Goal: Information Seeking & Learning: Learn about a topic

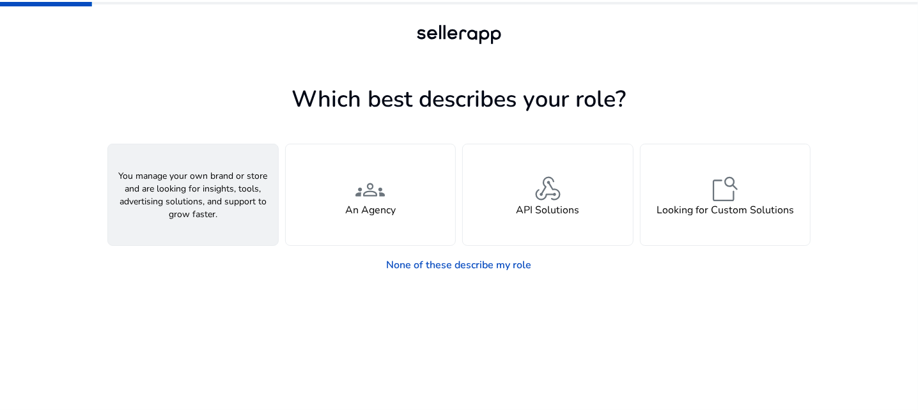
click at [181, 206] on h4 "A Seller" at bounding box center [193, 210] width 38 height 12
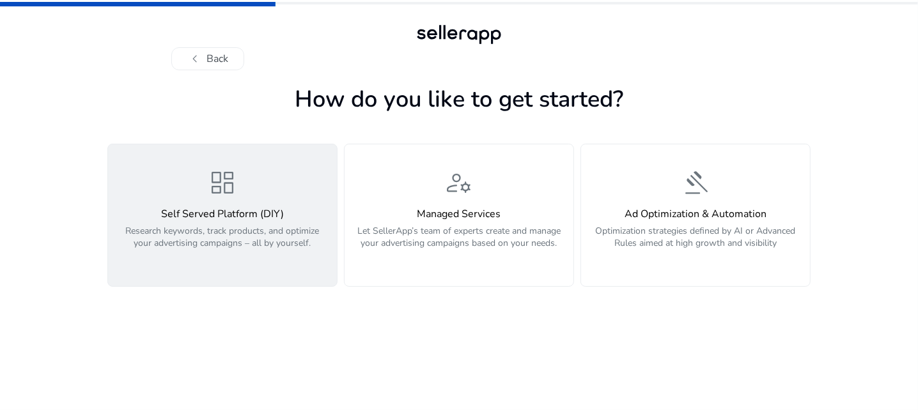
click at [205, 210] on h4 "Self Served Platform (DIY)" at bounding box center [222, 214] width 213 height 12
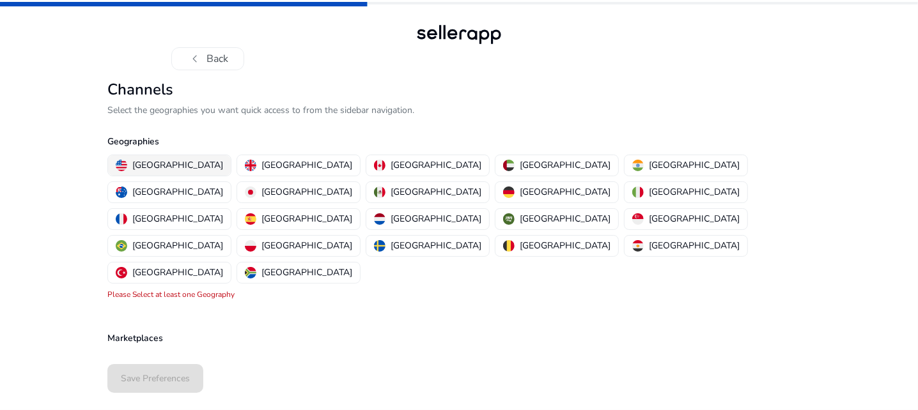
click at [155, 163] on p "[GEOGRAPHIC_DATA]" at bounding box center [177, 164] width 91 height 13
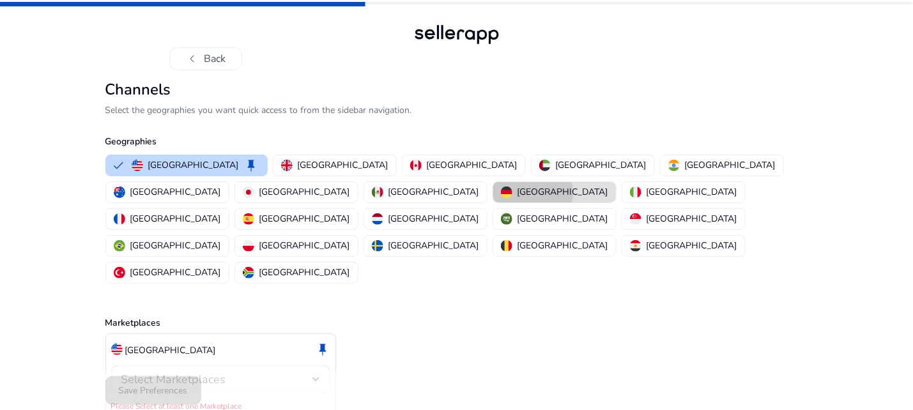
click at [518, 192] on p "[GEOGRAPHIC_DATA]" at bounding box center [563, 191] width 91 height 13
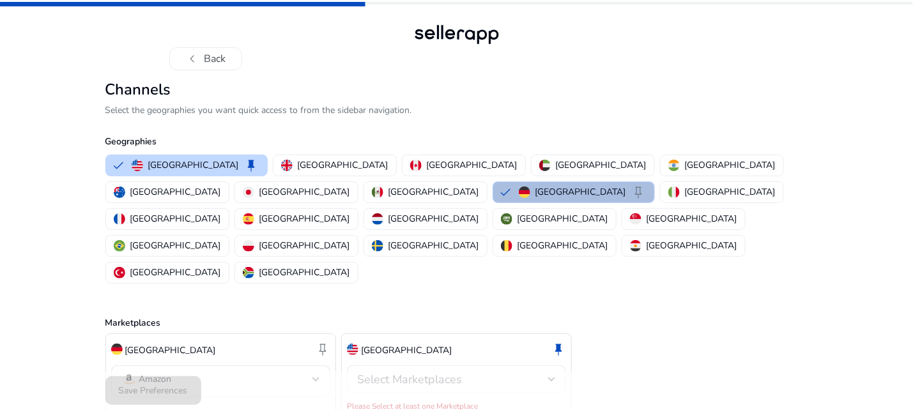
click at [552, 377] on div at bounding box center [552, 379] width 8 height 5
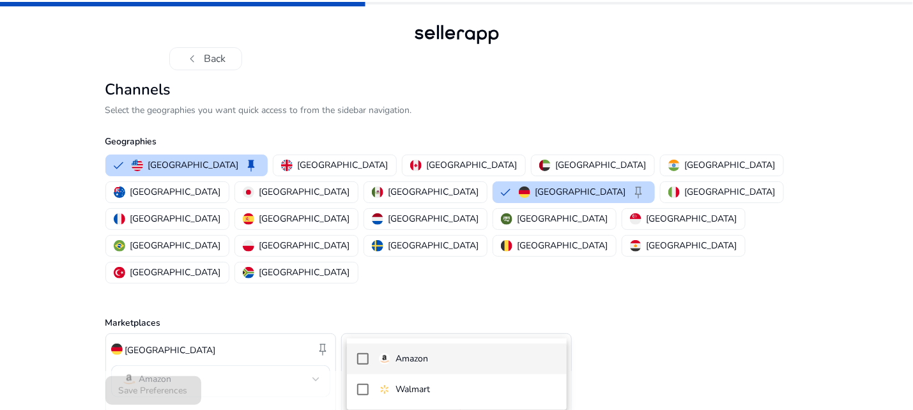
click at [458, 354] on span "Amazon" at bounding box center [468, 359] width 178 height 14
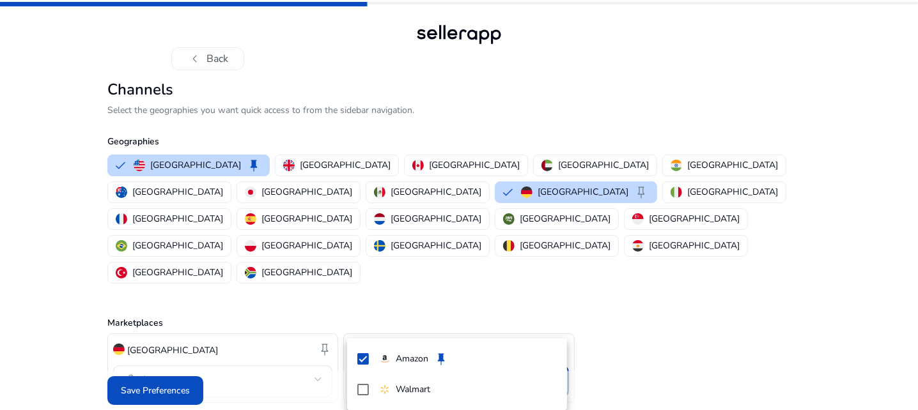
click at [655, 270] on div at bounding box center [459, 205] width 918 height 410
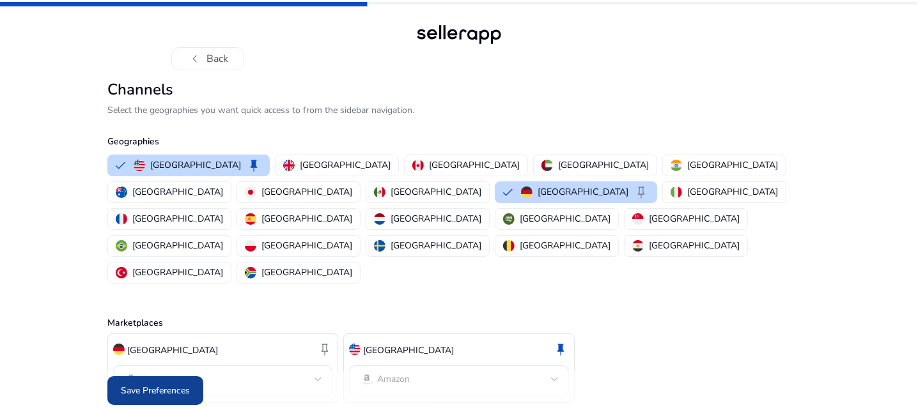
click at [171, 384] on span "Save Preferences" at bounding box center [155, 390] width 69 height 13
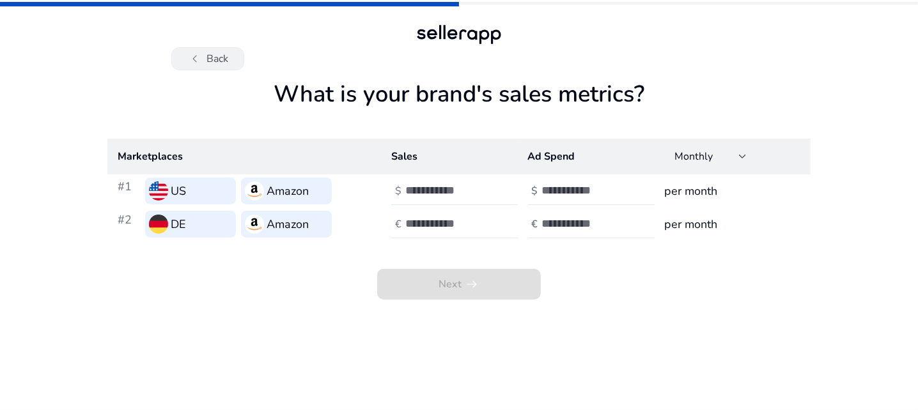
click at [207, 57] on button "chevron_left Back" at bounding box center [207, 58] width 73 height 23
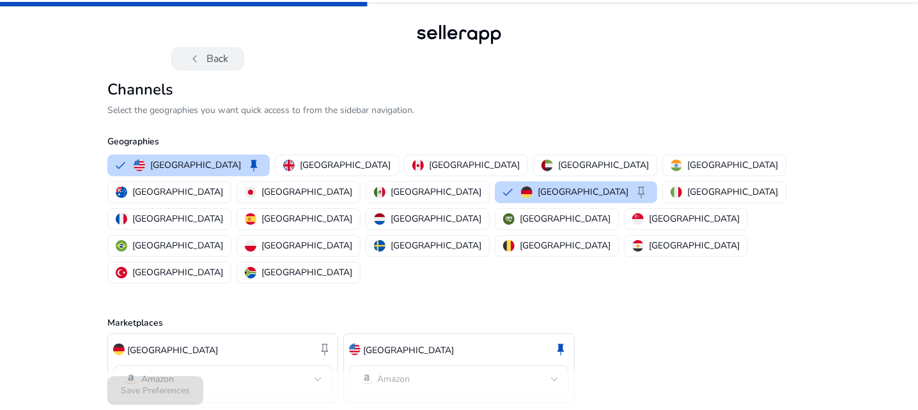
click at [203, 59] on button "chevron_left Back" at bounding box center [207, 58] width 73 height 23
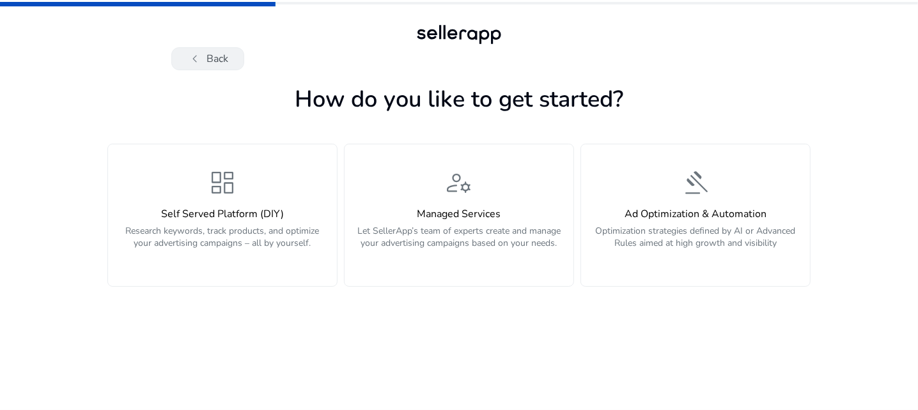
click at [204, 58] on button "chevron_left Back" at bounding box center [207, 58] width 73 height 23
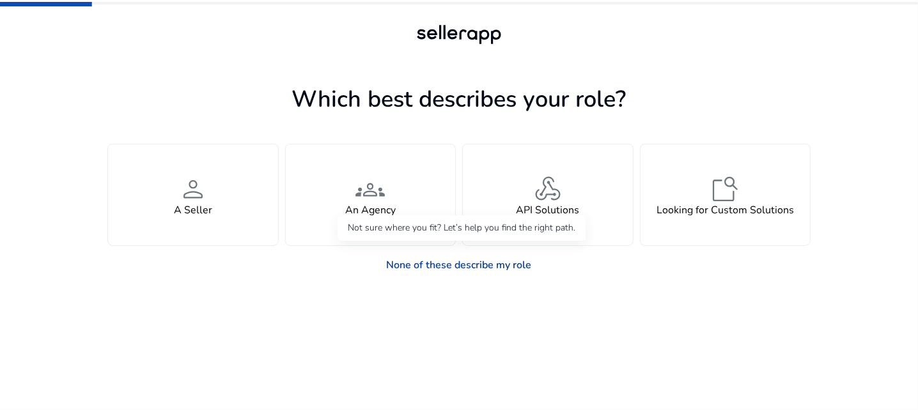
click at [429, 263] on link "None of these describe my role" at bounding box center [458, 265] width 165 height 26
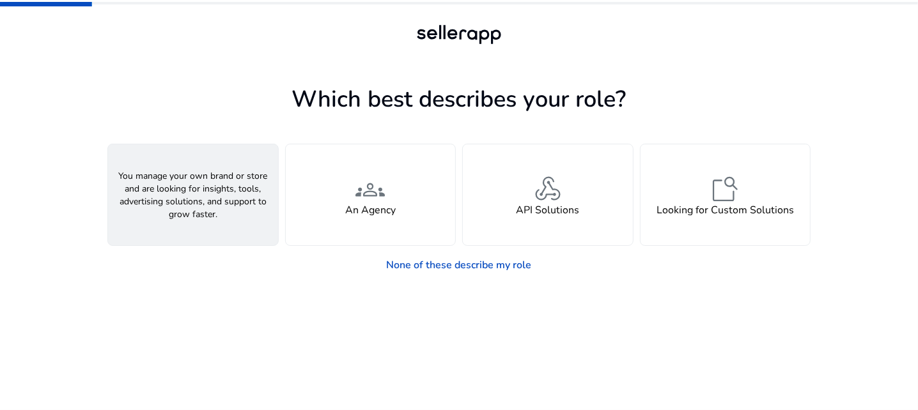
click at [191, 219] on div "person A Seller" at bounding box center [193, 194] width 170 height 101
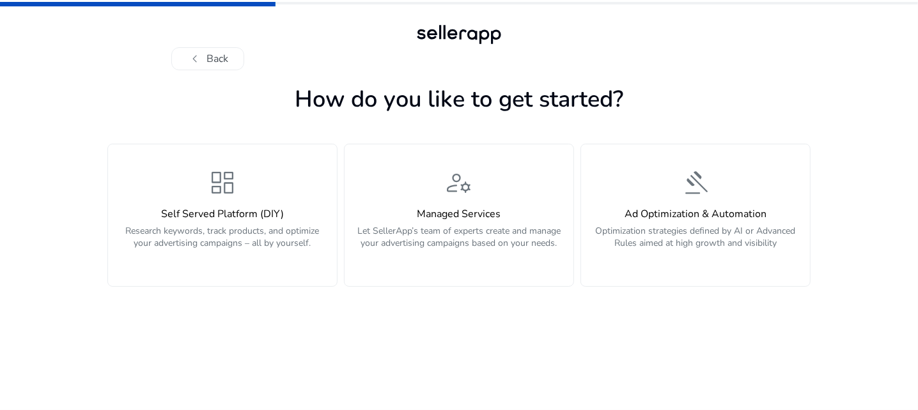
click at [191, 219] on h4 "Self Served Platform (DIY)" at bounding box center [222, 214] width 213 height 12
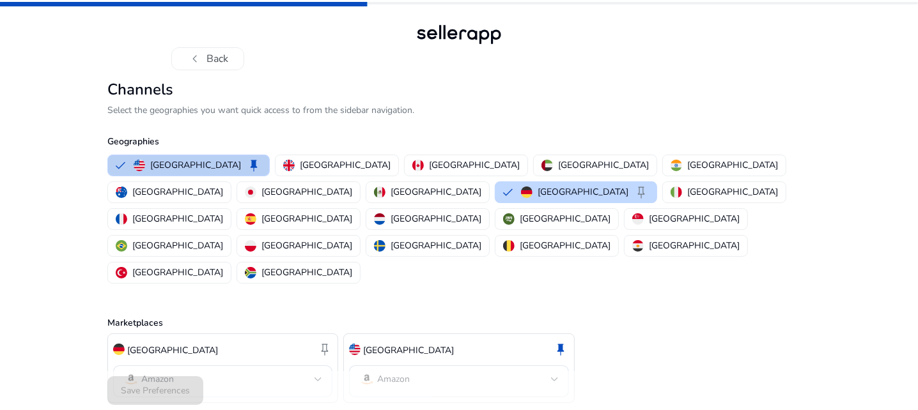
click at [165, 160] on p "[GEOGRAPHIC_DATA]" at bounding box center [195, 164] width 91 height 13
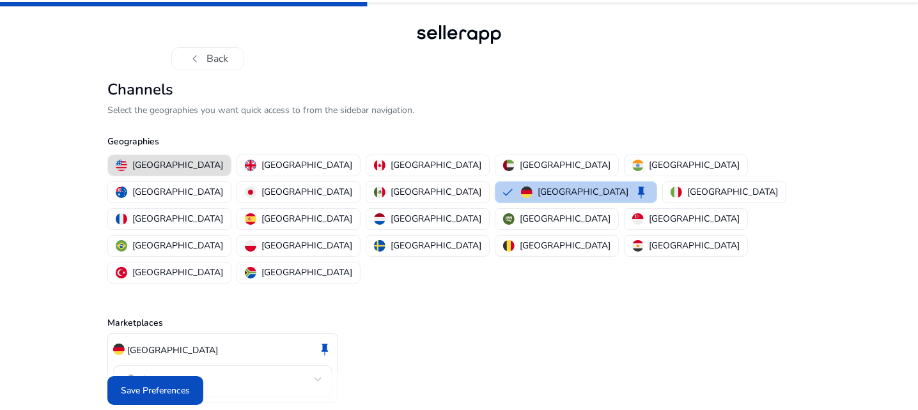
click at [537, 189] on p "[GEOGRAPHIC_DATA]" at bounding box center [582, 191] width 91 height 13
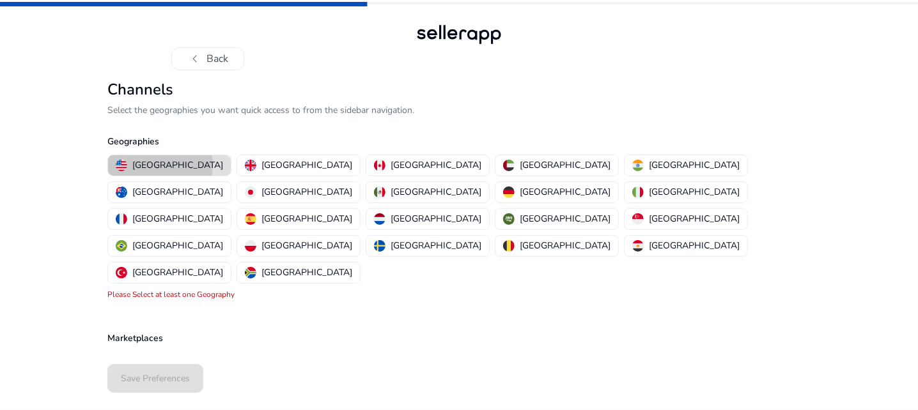
click at [160, 165] on p "[GEOGRAPHIC_DATA]" at bounding box center [177, 164] width 91 height 13
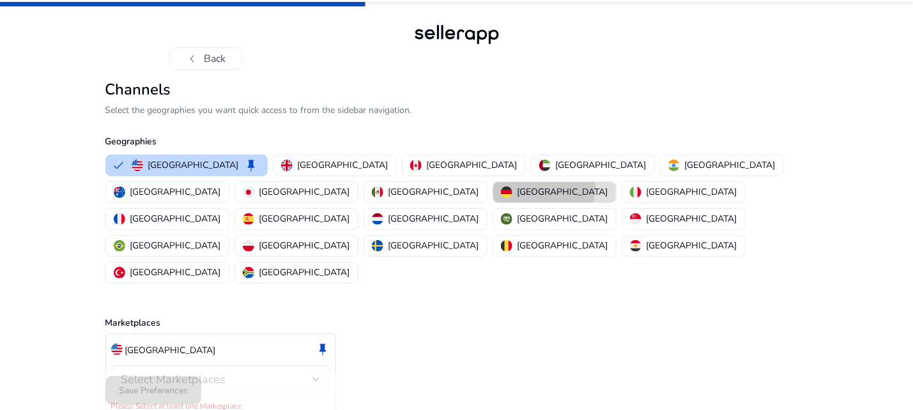
click at [518, 188] on p "[GEOGRAPHIC_DATA]" at bounding box center [563, 191] width 91 height 13
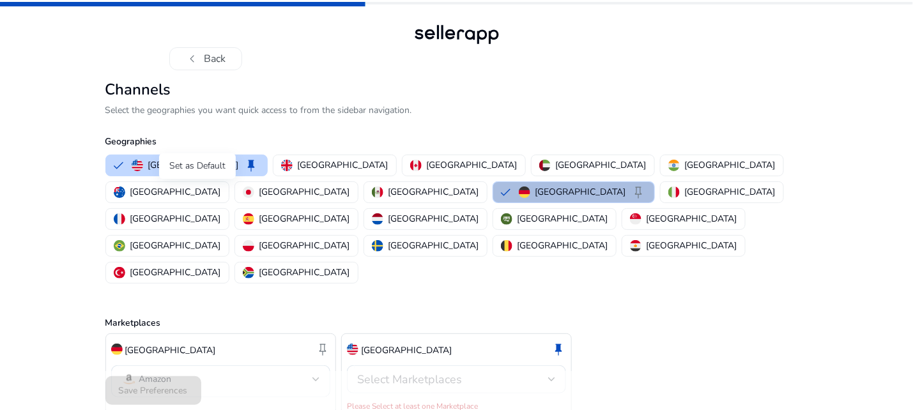
click at [631, 191] on span "keep" at bounding box center [638, 192] width 15 height 15
click at [194, 160] on p "[GEOGRAPHIC_DATA]" at bounding box center [193, 164] width 91 height 13
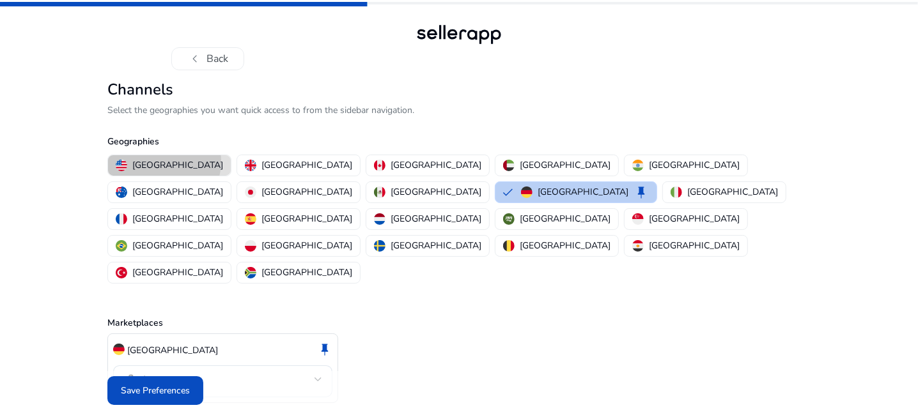
click at [164, 162] on p "[GEOGRAPHIC_DATA]" at bounding box center [177, 164] width 91 height 13
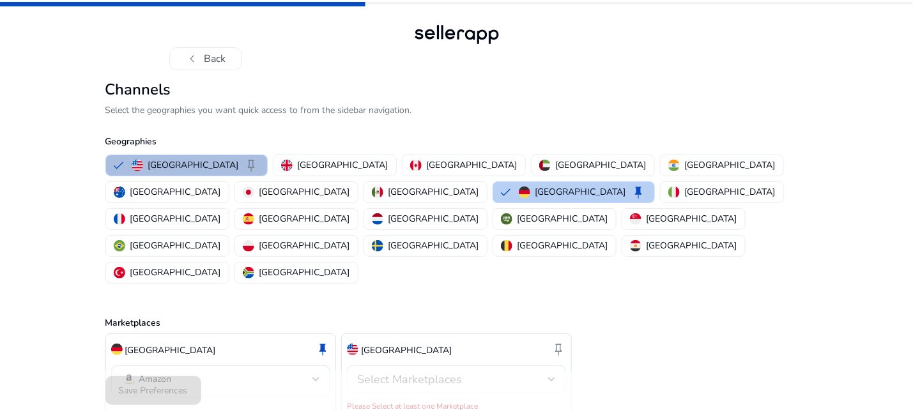
click at [557, 365] on div "Select Marketplaces" at bounding box center [456, 379] width 219 height 28
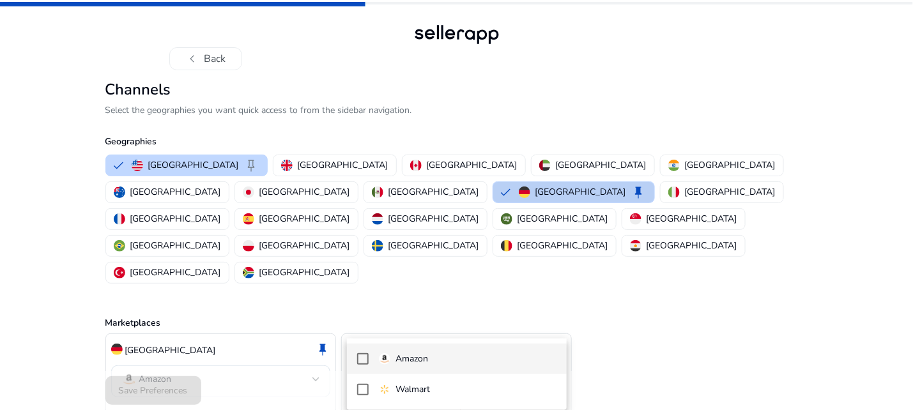
click at [426, 362] on p "Amazon" at bounding box center [412, 359] width 33 height 14
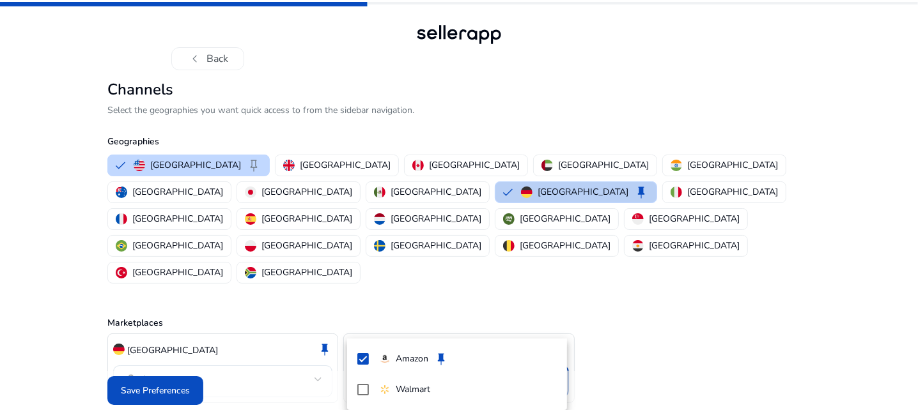
click at [176, 383] on div at bounding box center [459, 205] width 918 height 410
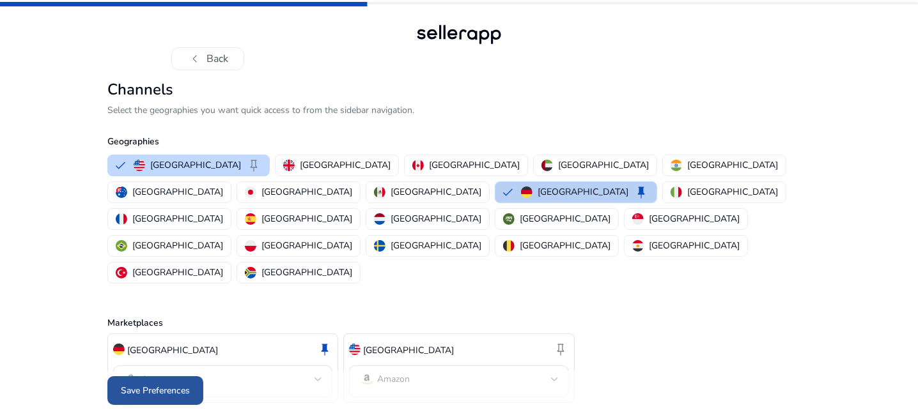
click at [172, 384] on span "Save Preferences" at bounding box center [155, 390] width 69 height 13
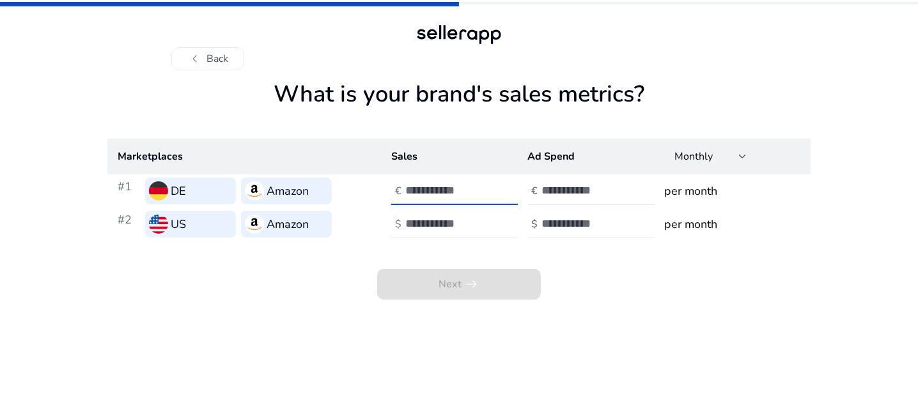
click at [447, 195] on input "number" at bounding box center [448, 190] width 86 height 14
click at [488, 194] on input "**" at bounding box center [448, 190] width 86 height 14
type input "*"
click at [488, 186] on input "*" at bounding box center [448, 190] width 86 height 14
click at [465, 229] on input "number" at bounding box center [448, 224] width 86 height 14
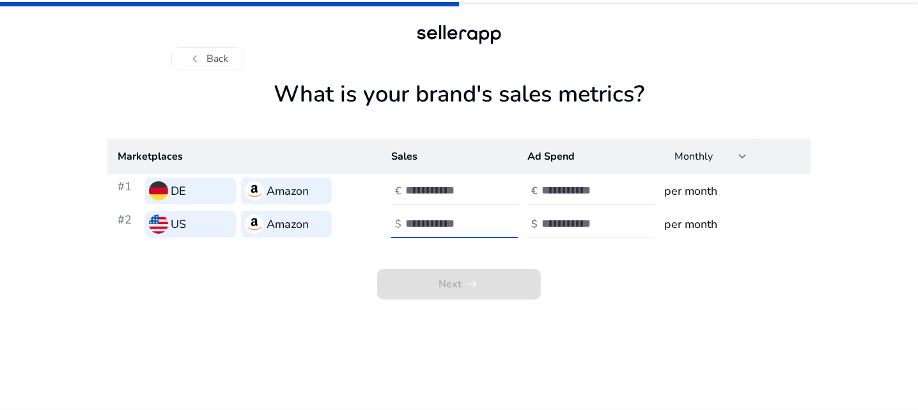
click at [483, 219] on input "*" at bounding box center [448, 224] width 86 height 14
type input "*"
click at [489, 229] on input "*" at bounding box center [448, 224] width 86 height 14
click at [574, 277] on div "Next arrow_right_alt" at bounding box center [458, 270] width 703 height 59
click at [556, 180] on div at bounding box center [599, 191] width 115 height 28
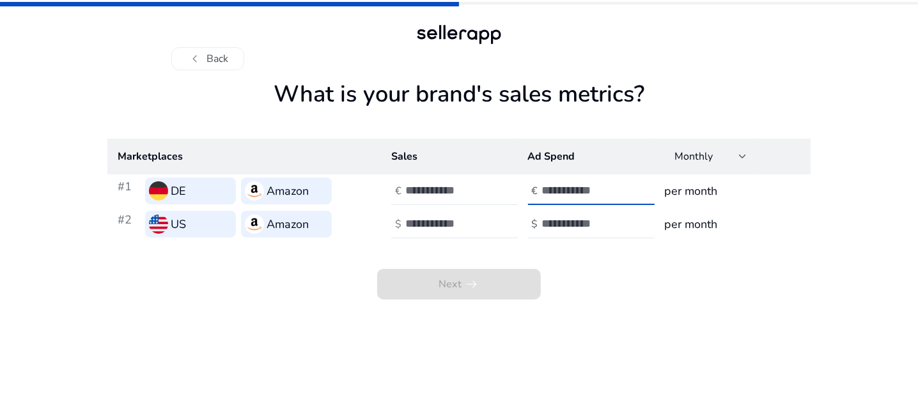
click at [626, 196] on input "**" at bounding box center [585, 190] width 86 height 14
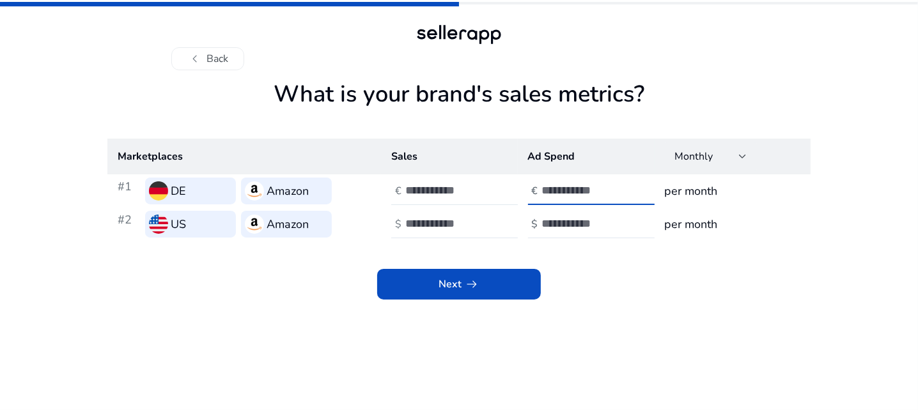
type input "*"
click at [622, 186] on input "*" at bounding box center [585, 190] width 86 height 14
click at [622, 228] on input "**" at bounding box center [585, 224] width 86 height 14
type input "*"
click at [622, 220] on input "*" at bounding box center [585, 224] width 86 height 14
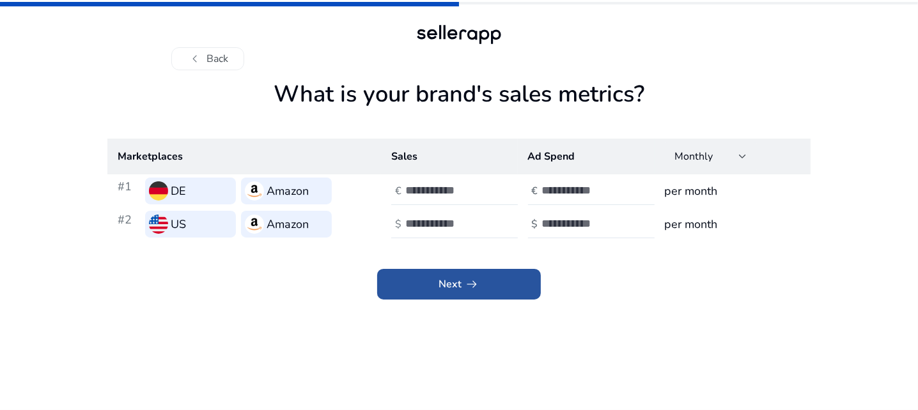
click at [461, 286] on app-icon "arrow_right_alt" at bounding box center [470, 284] width 18 height 15
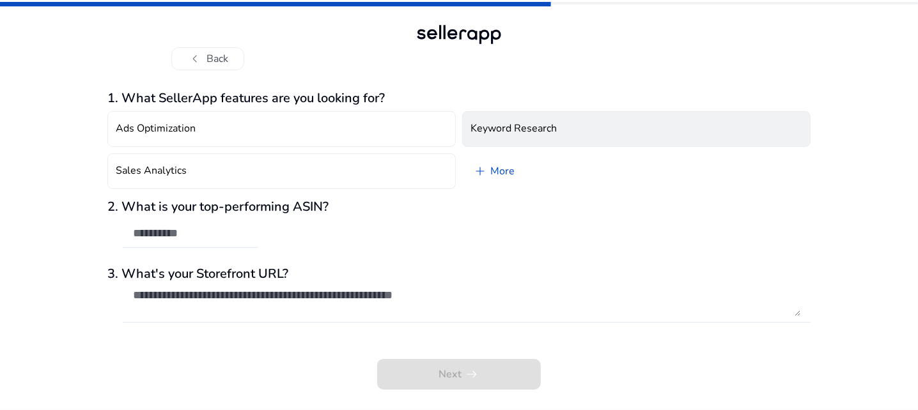
click at [516, 128] on h4 "Keyword Research" at bounding box center [513, 129] width 86 height 12
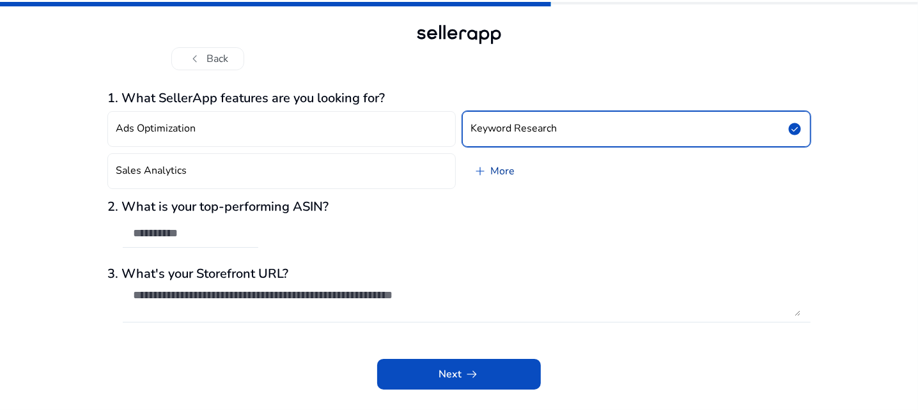
click at [482, 174] on span "add" at bounding box center [479, 171] width 15 height 15
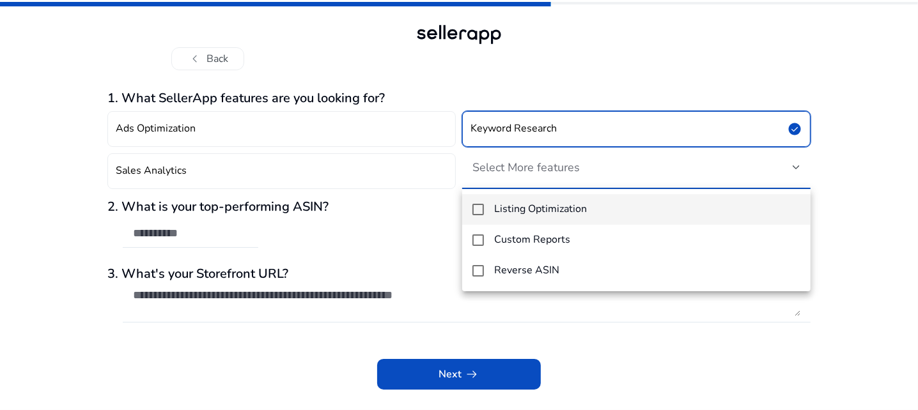
click at [299, 180] on div at bounding box center [459, 205] width 918 height 410
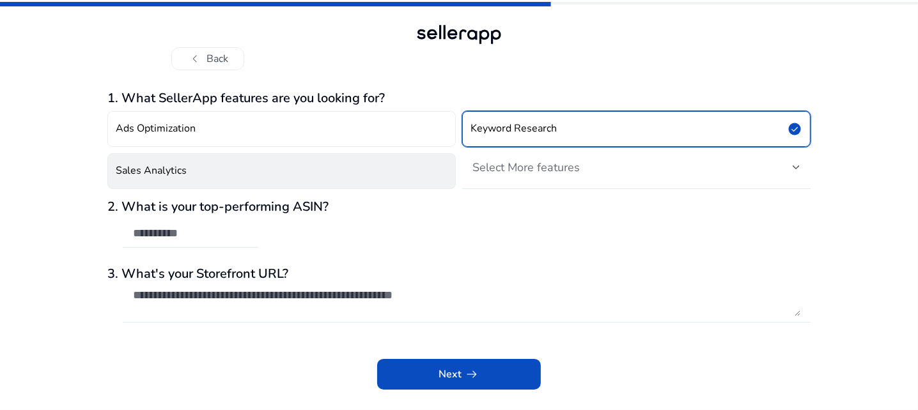
click at [399, 180] on button "Sales Analytics" at bounding box center [281, 171] width 348 height 36
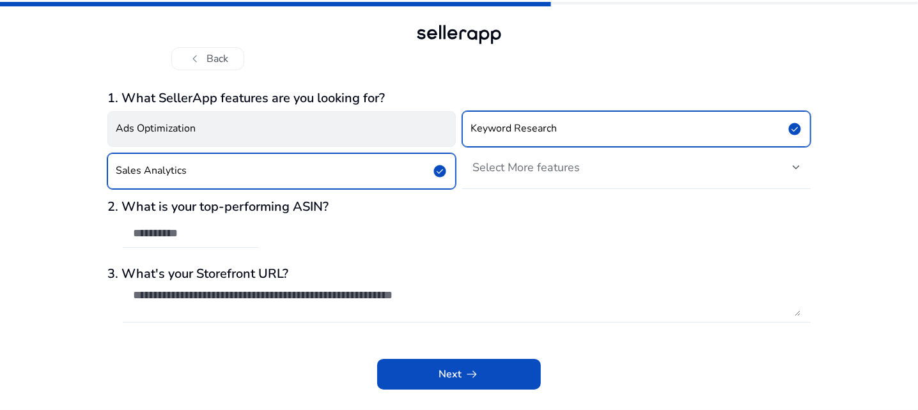
click at [428, 124] on button "Ads Optimization" at bounding box center [281, 129] width 348 height 36
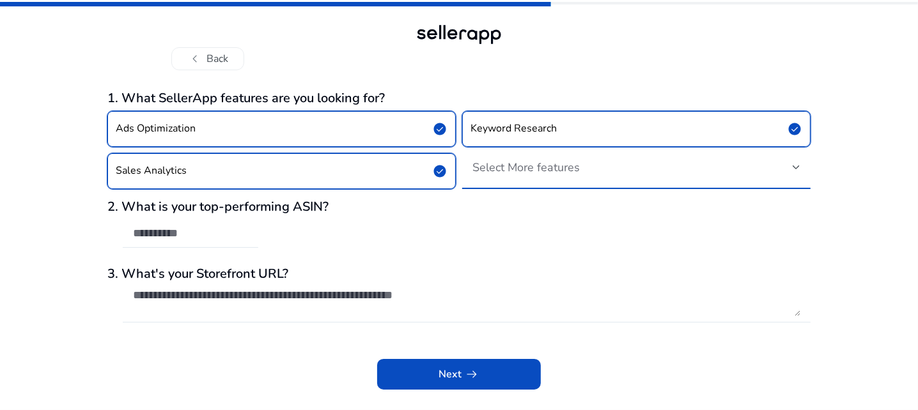
click at [766, 171] on div "Select More features" at bounding box center [632, 167] width 320 height 14
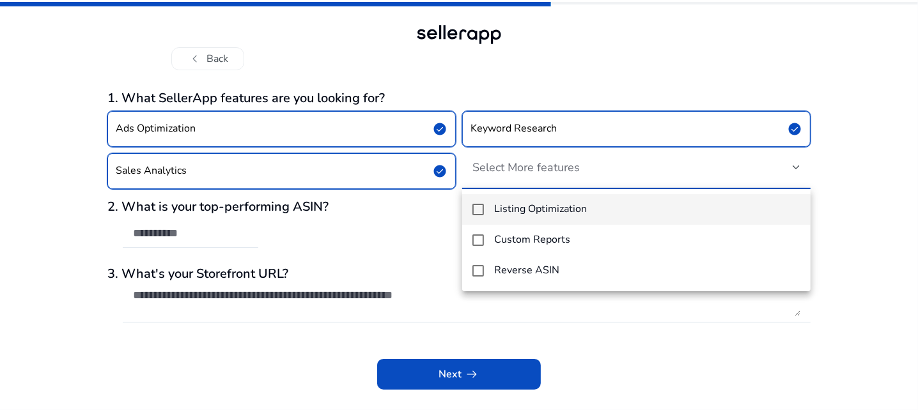
click at [275, 231] on div at bounding box center [459, 205] width 918 height 410
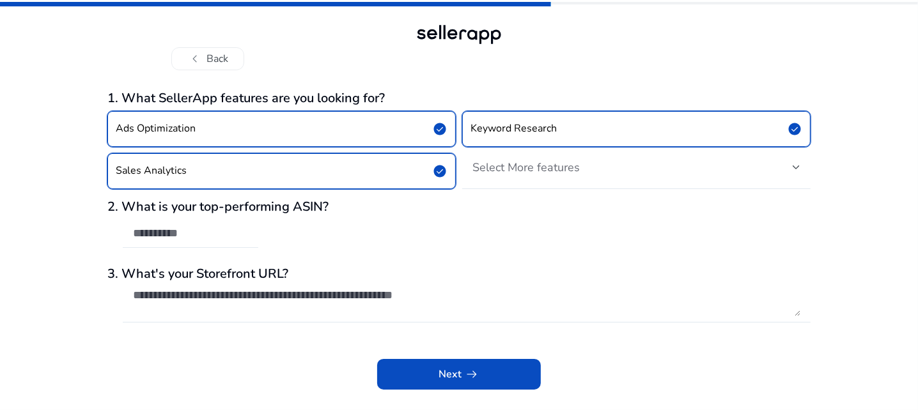
click at [206, 233] on input "text" at bounding box center [190, 233] width 115 height 14
click at [374, 282] on div at bounding box center [466, 302] width 667 height 41
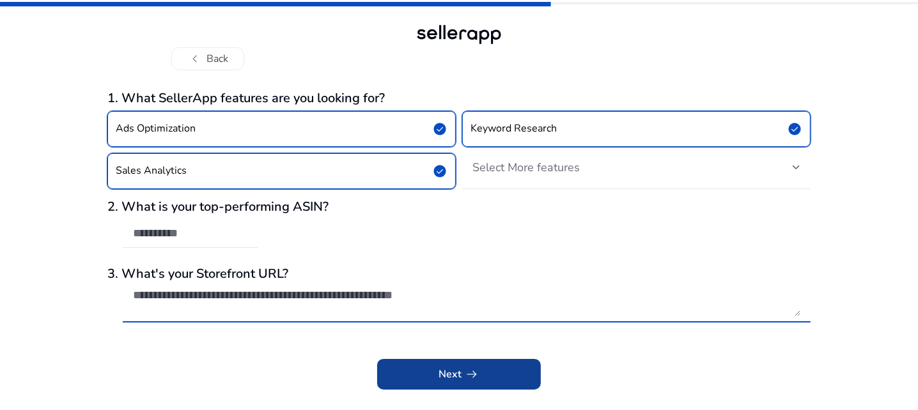
click at [463, 369] on app-icon "arrow_right_alt" at bounding box center [470, 374] width 18 height 15
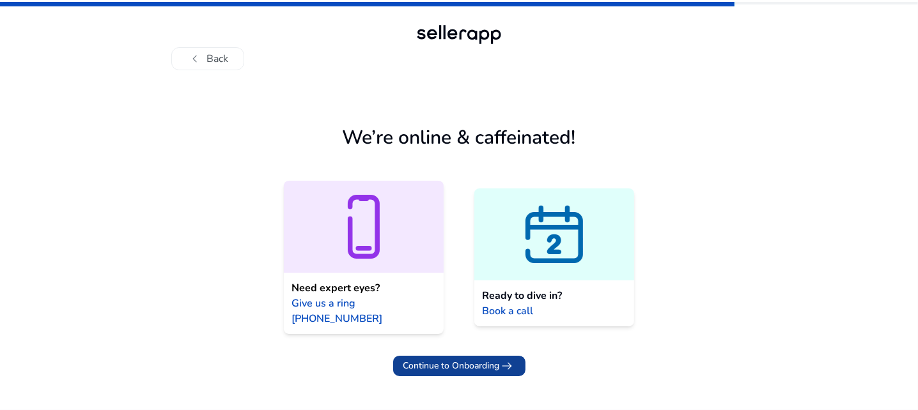
click at [445, 359] on span "Continue to Onboarding" at bounding box center [451, 365] width 96 height 13
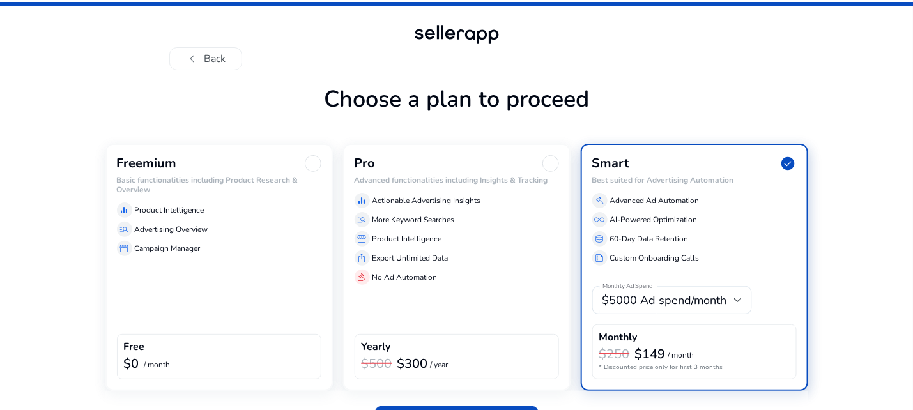
click at [199, 191] on h6 "Basic functionalities including Product Research & Overview" at bounding box center [219, 185] width 204 height 19
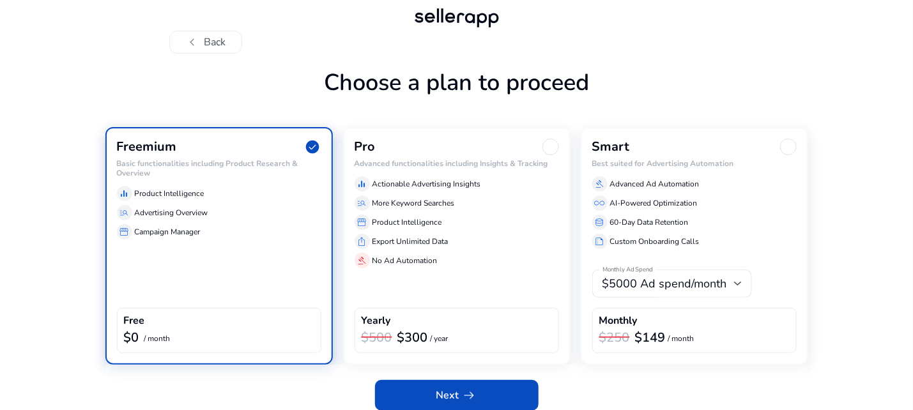
scroll to position [26, 0]
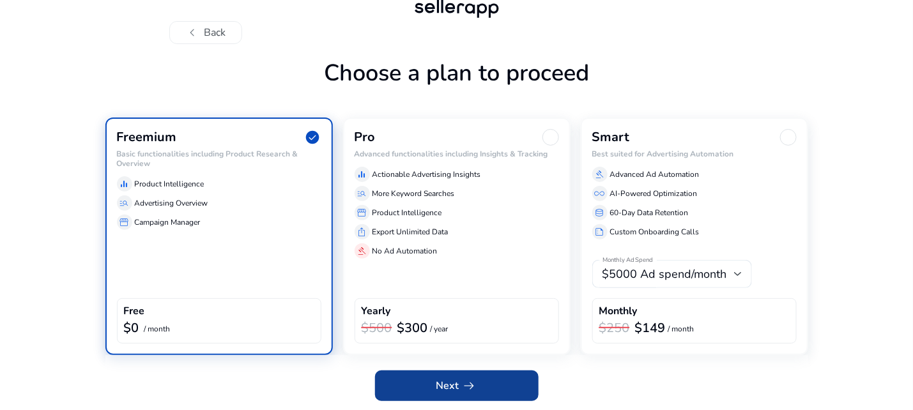
click at [455, 387] on span "Next arrow_right_alt" at bounding box center [456, 385] width 41 height 15
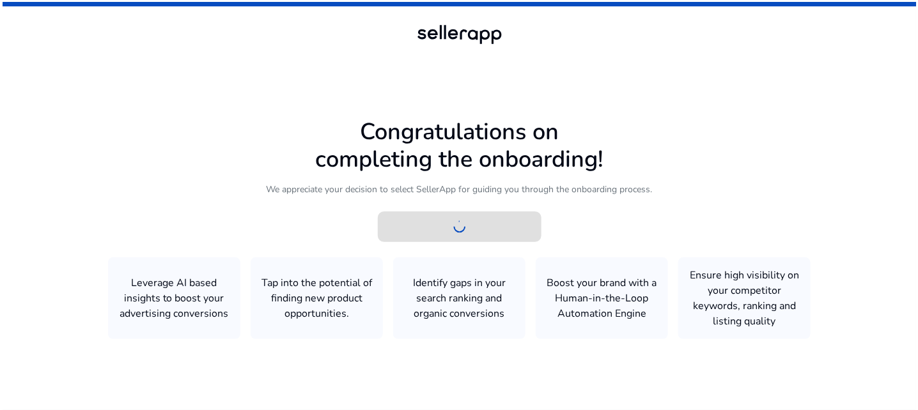
scroll to position [0, 0]
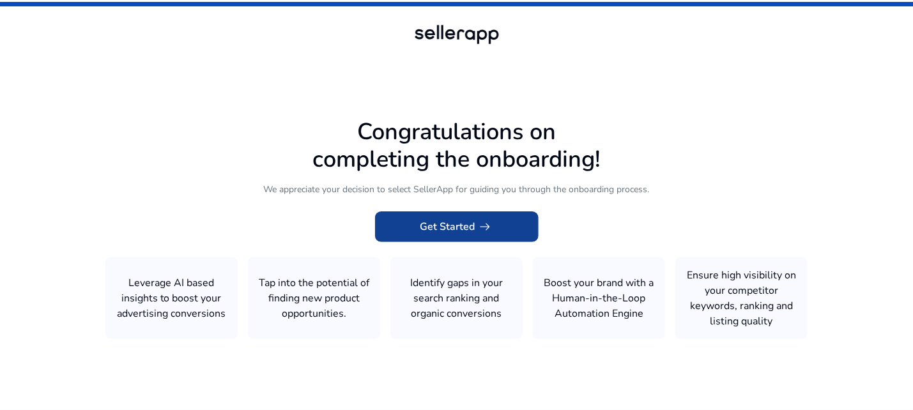
click at [452, 226] on span "Get Started arrow_right_alt" at bounding box center [456, 226] width 73 height 15
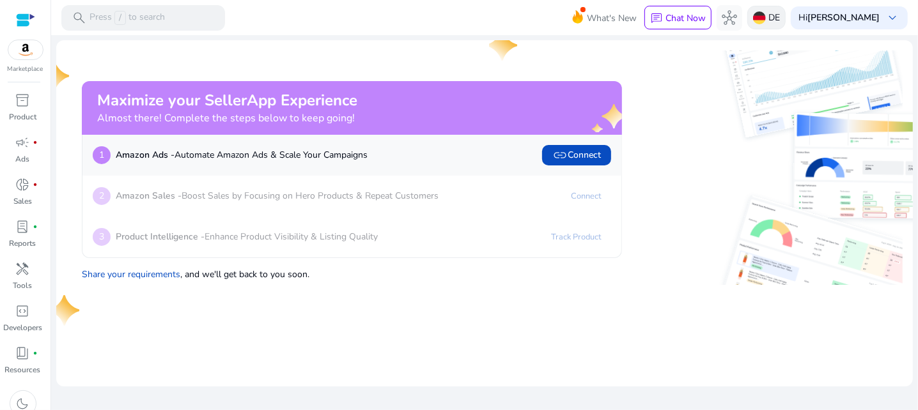
click at [774, 25] on p "DE" at bounding box center [774, 17] width 12 height 22
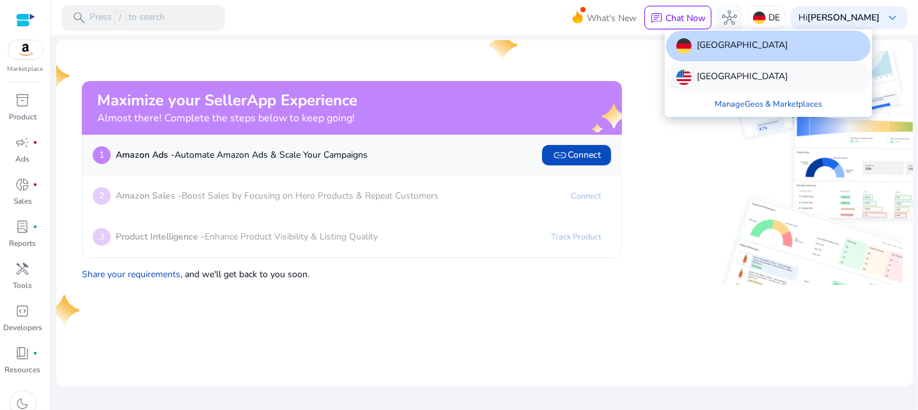
click at [702, 82] on p "[GEOGRAPHIC_DATA]" at bounding box center [741, 77] width 91 height 15
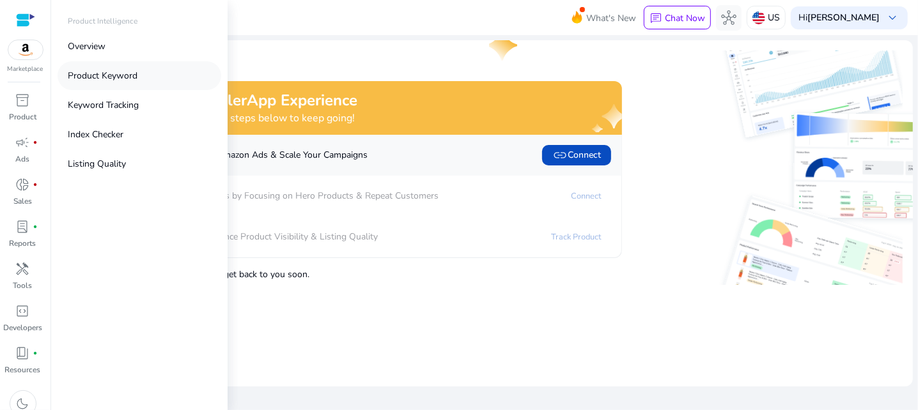
click at [116, 72] on p "Product Keyword" at bounding box center [103, 75] width 70 height 13
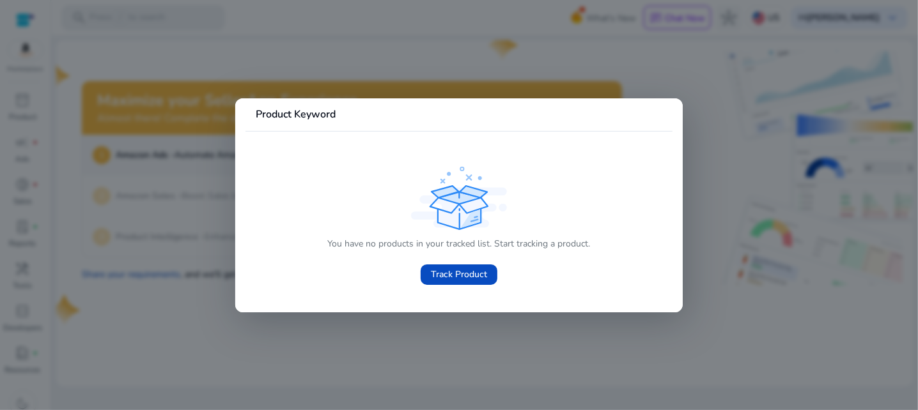
click at [547, 77] on div at bounding box center [459, 205] width 918 height 410
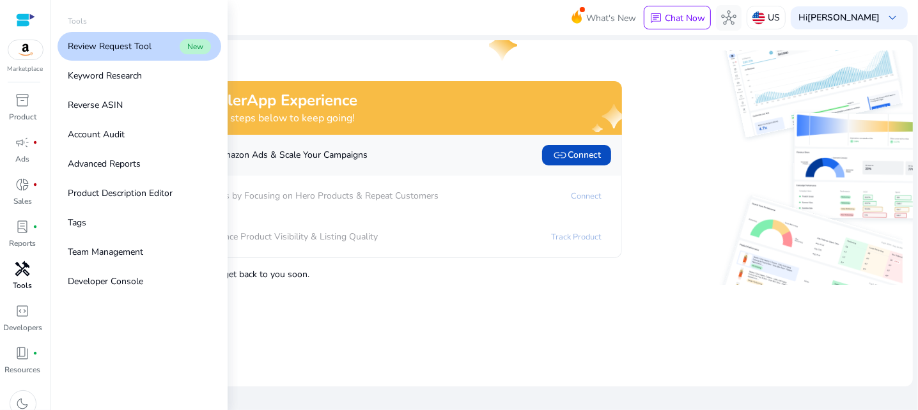
click at [21, 274] on span "handyman" at bounding box center [22, 268] width 15 height 15
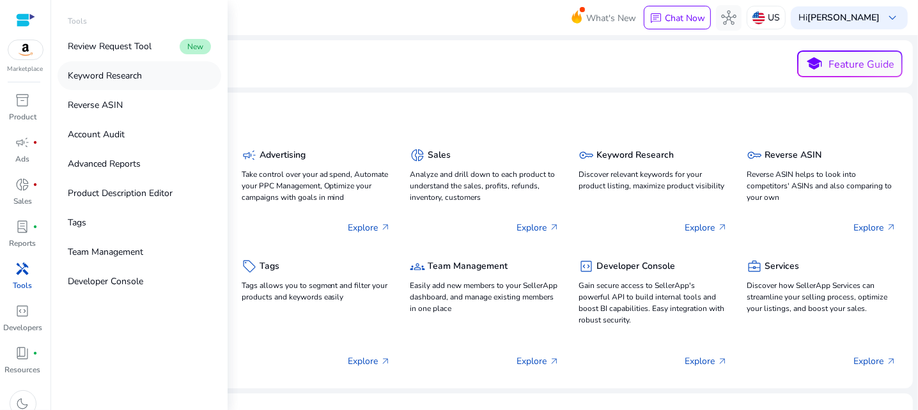
click at [127, 75] on p "Keyword Research" at bounding box center [105, 75] width 74 height 13
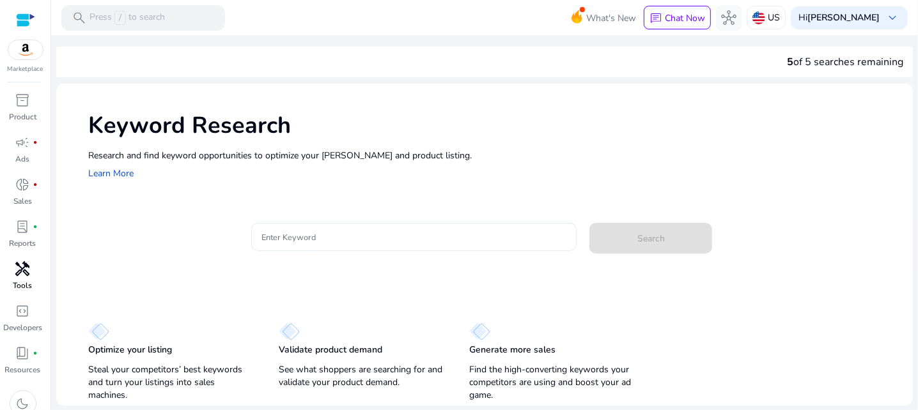
click at [323, 235] on input "Enter Keyword" at bounding box center [413, 237] width 305 height 14
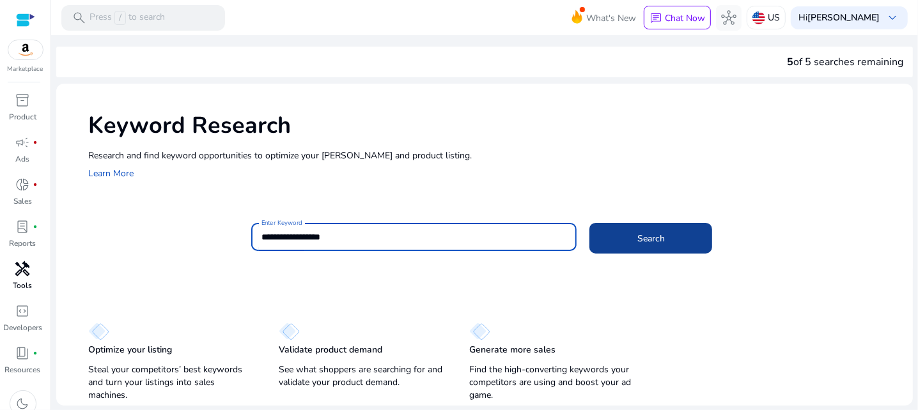
type input "**********"
click at [668, 243] on span at bounding box center [650, 238] width 123 height 31
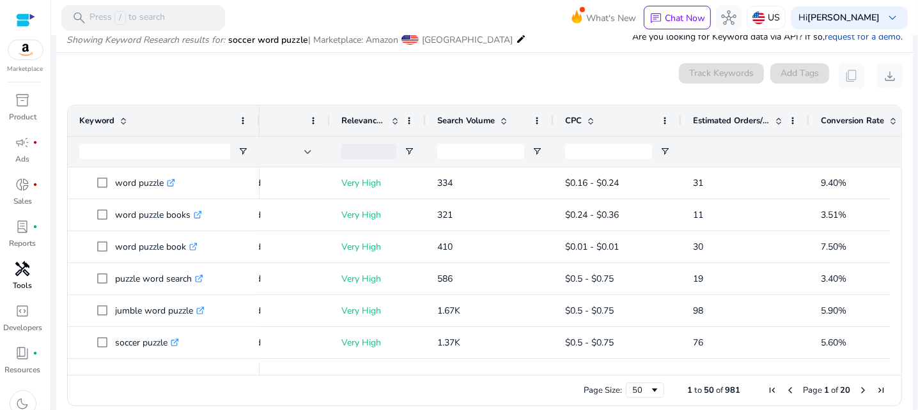
scroll to position [0, 183]
click at [762, 119] on span "Estimated Orders/Month" at bounding box center [729, 121] width 77 height 12
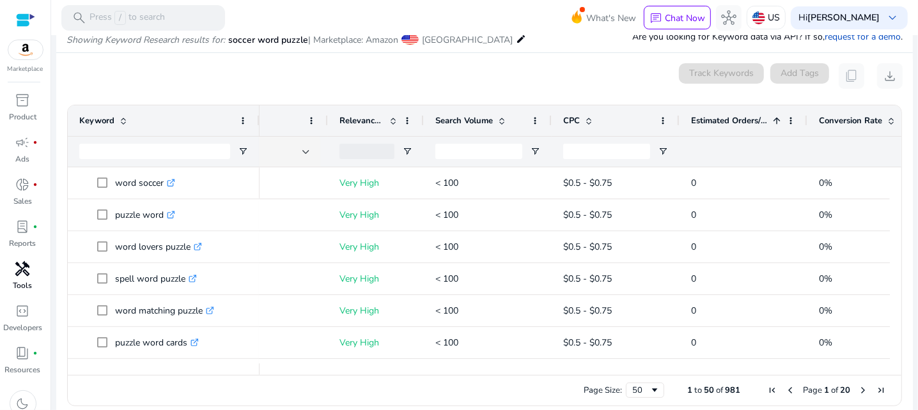
click at [765, 121] on span "Estimated Orders/Month" at bounding box center [729, 121] width 77 height 12
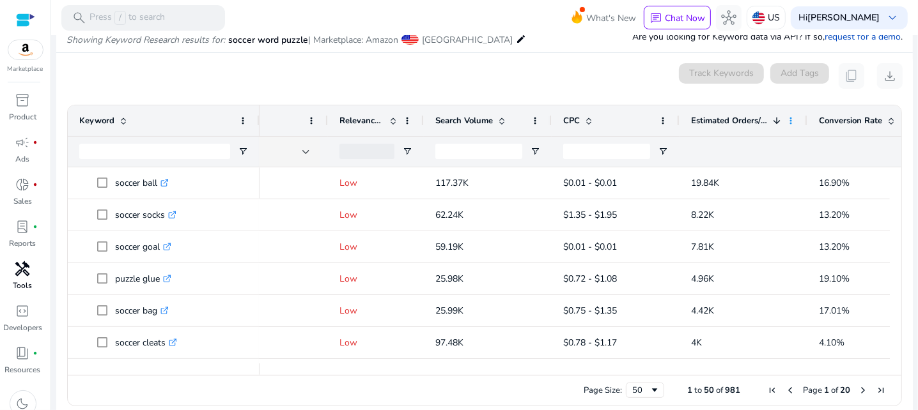
click at [791, 120] on span at bounding box center [790, 121] width 10 height 10
click at [718, 98] on ag-grid-angular "Press ENTER to sort. Press ALT DOWN to open column menu Drag here to set row gr…" at bounding box center [484, 255] width 855 height 314
click at [717, 121] on span "Estimated Orders/Month" at bounding box center [729, 121] width 77 height 12
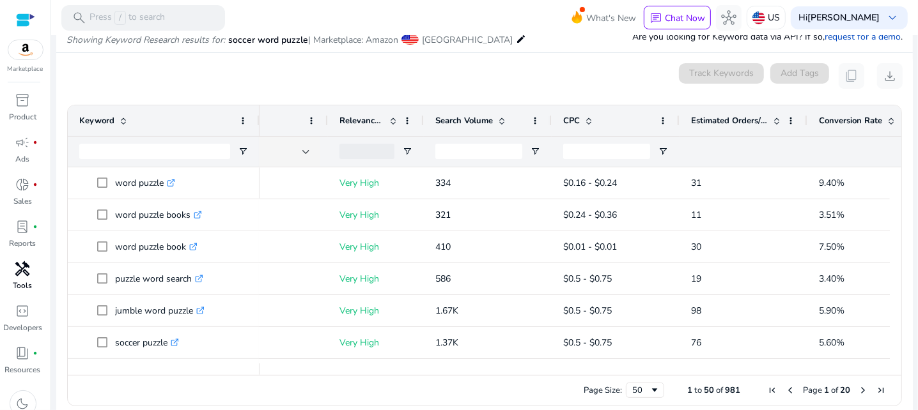
click at [775, 121] on span at bounding box center [776, 121] width 10 height 10
click at [786, 120] on span at bounding box center [790, 121] width 10 height 10
click at [776, 117] on span at bounding box center [776, 121] width 10 height 10
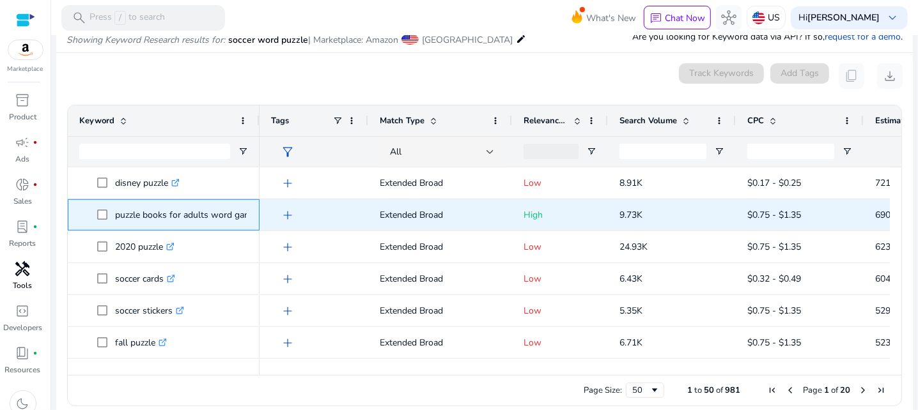
click at [229, 214] on p "puzzle books for adults word games .st0{fill:#2c8af8}" at bounding box center [193, 215] width 157 height 26
click at [637, 215] on span "9.73K" at bounding box center [630, 215] width 23 height 12
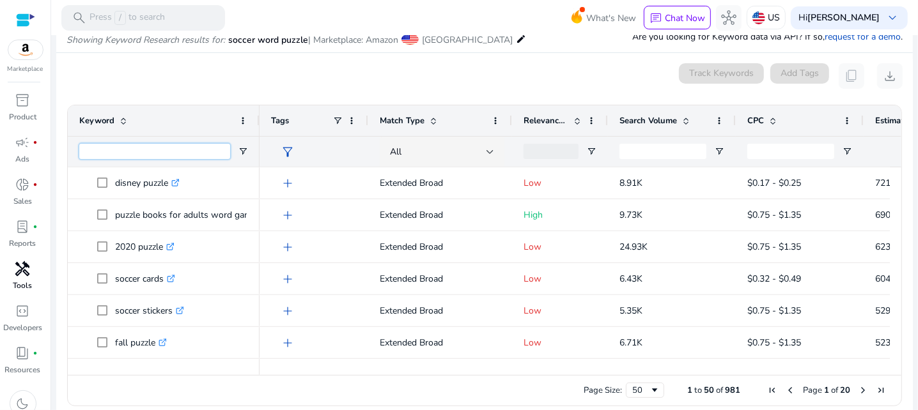
click at [165, 151] on input "Keyword Filter Input" at bounding box center [154, 151] width 151 height 15
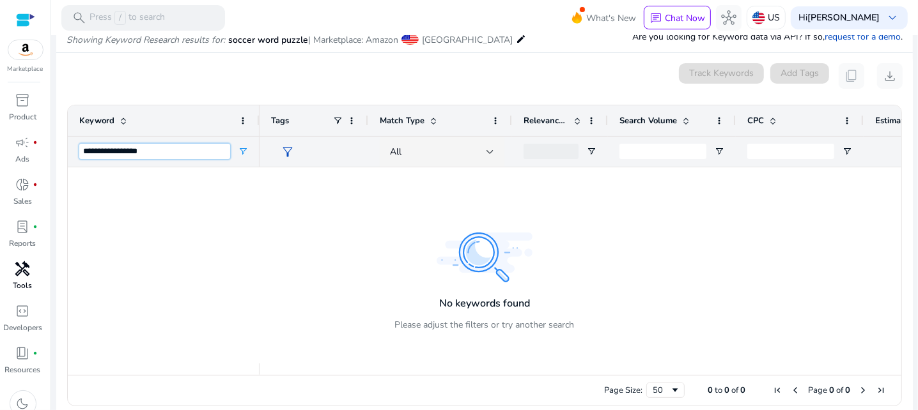
drag, startPoint x: 105, startPoint y: 148, endPoint x: 75, endPoint y: 153, distance: 30.5
click at [75, 153] on div "**********" at bounding box center [164, 151] width 192 height 31
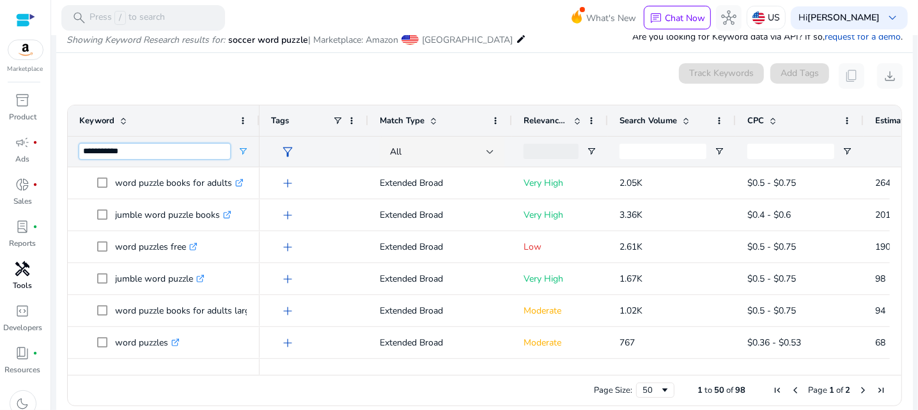
click at [130, 151] on input "**********" at bounding box center [154, 151] width 151 height 15
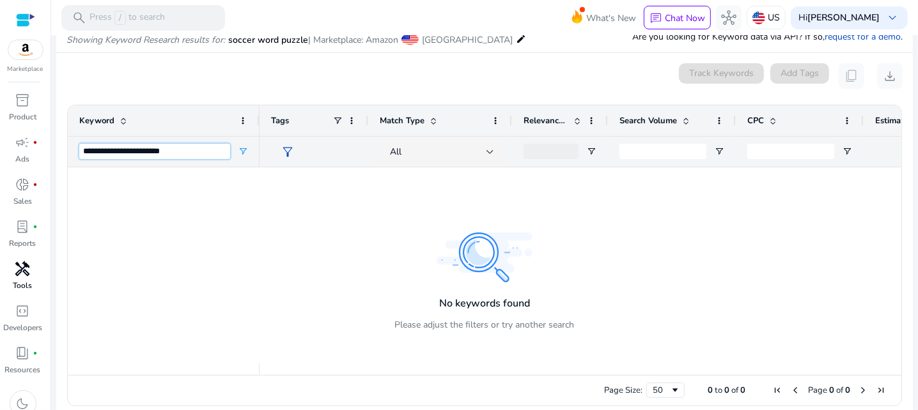
drag, startPoint x: 154, startPoint y: 149, endPoint x: 194, endPoint y: 153, distance: 40.5
click at [194, 153] on input "**********" at bounding box center [154, 151] width 151 height 15
drag, startPoint x: 151, startPoint y: 151, endPoint x: 131, endPoint y: 151, distance: 20.5
click at [131, 151] on input "**********" at bounding box center [154, 151] width 151 height 15
type input "**********"
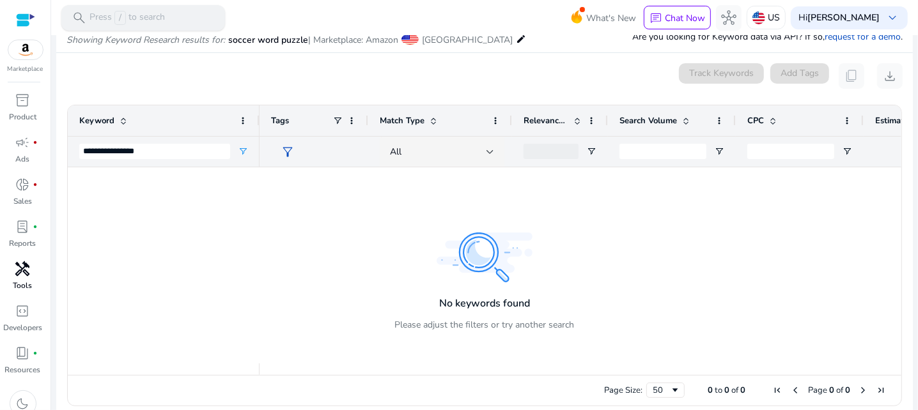
click at [166, 19] on div "search Press / to search" at bounding box center [143, 18] width 164 height 26
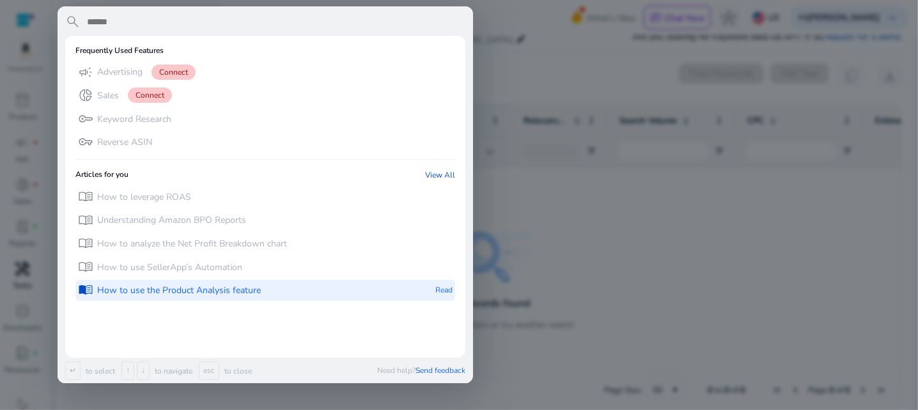
click at [221, 291] on p "How to use the Product Analysis feature" at bounding box center [179, 290] width 164 height 13
